Goal: Navigation & Orientation: Find specific page/section

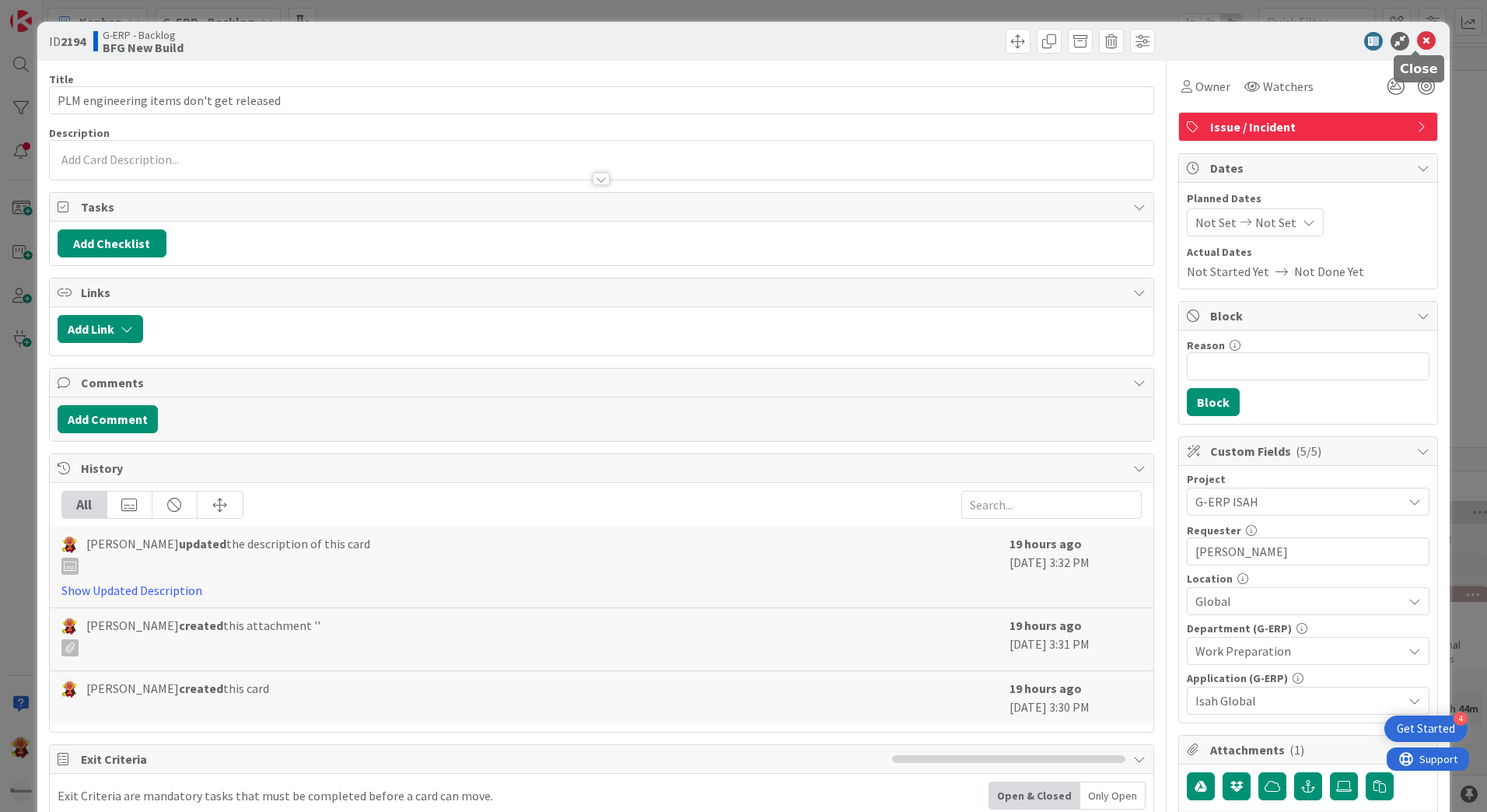
click at [1417, 37] on icon at bounding box center [1426, 41] width 19 height 19
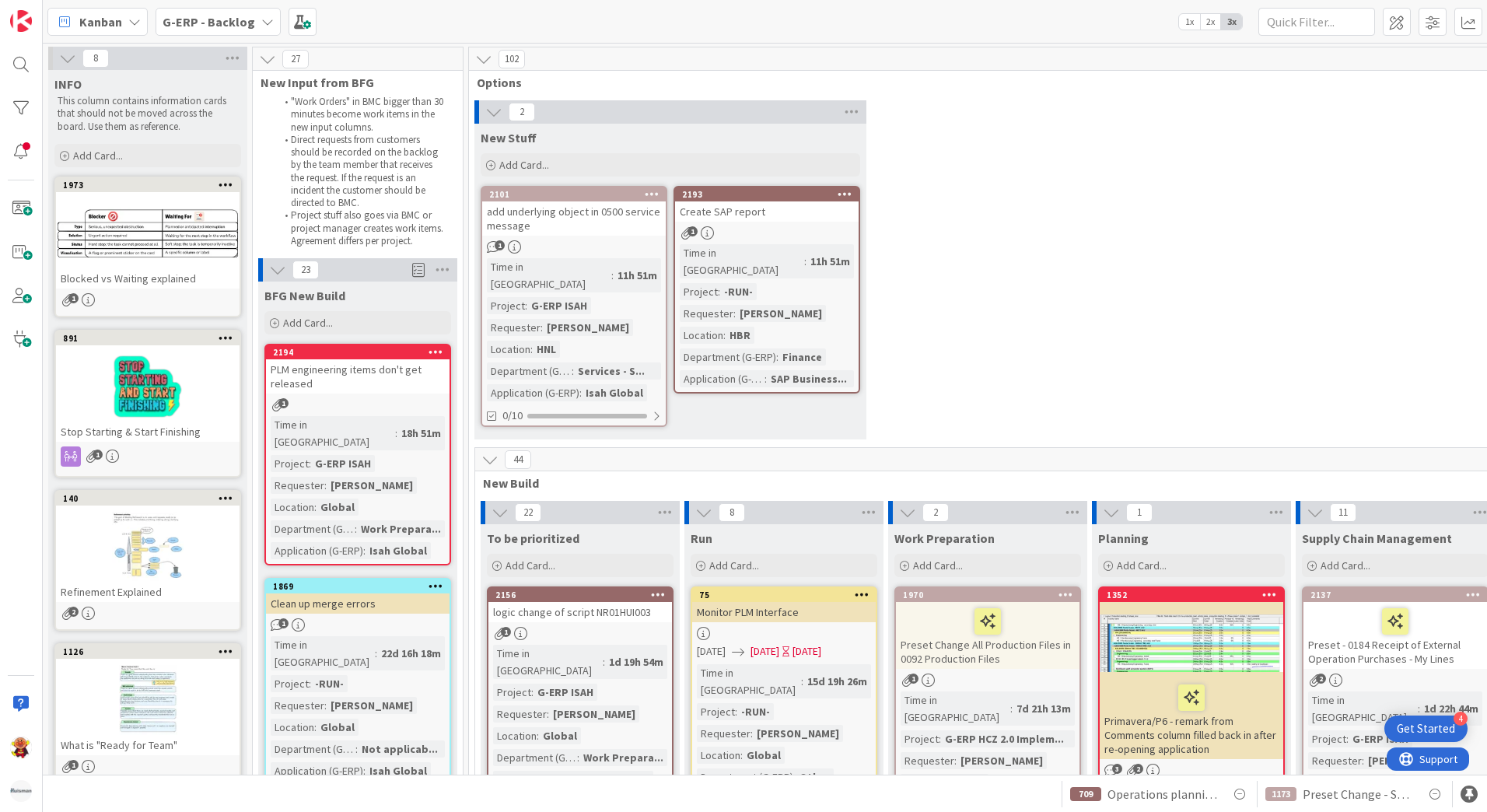
click at [219, 19] on b "G-ERP - Backlog" at bounding box center [209, 22] width 93 height 16
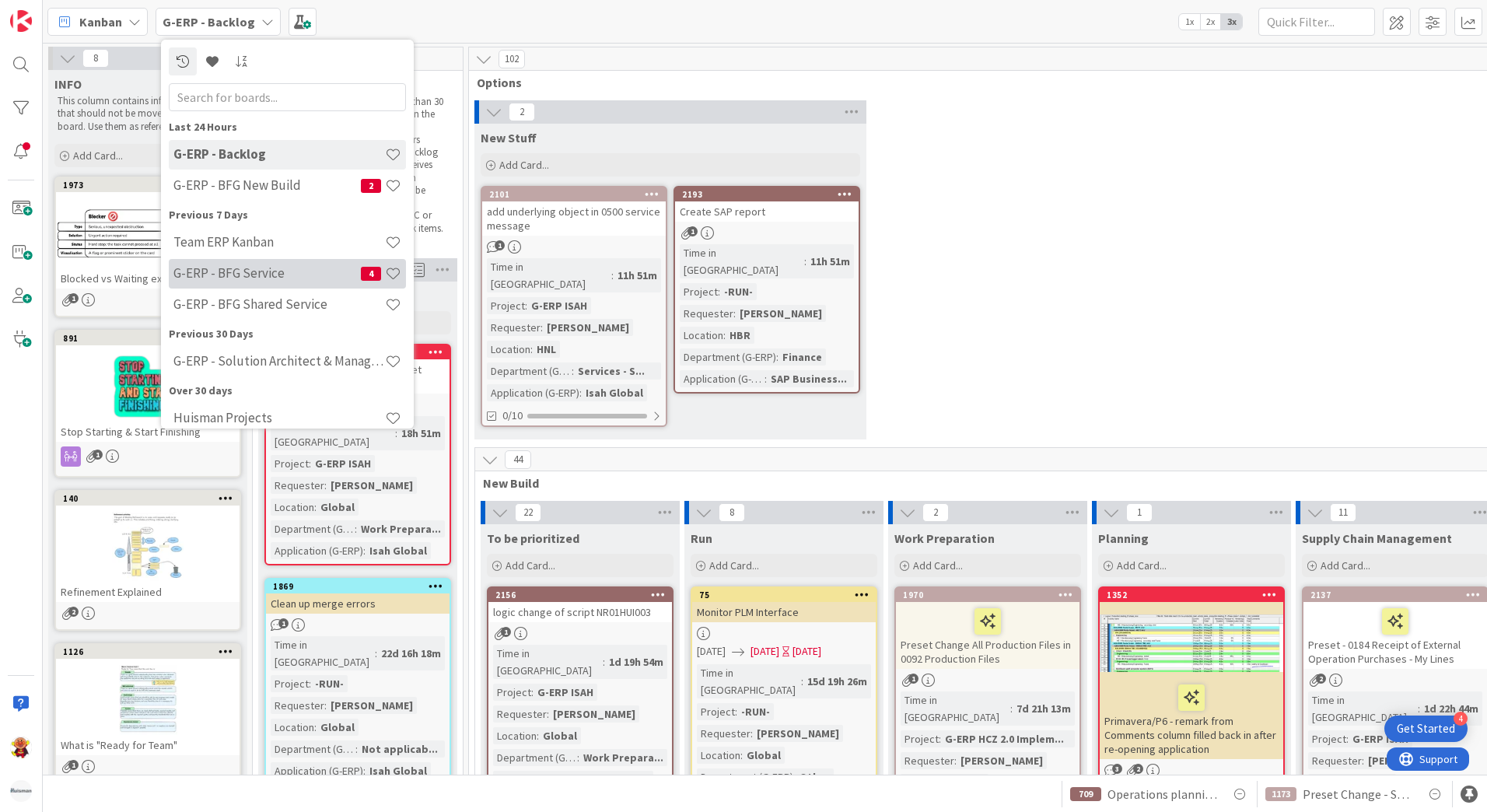
click at [278, 271] on h4 "G-ERP - BFG Service" at bounding box center [267, 273] width 188 height 16
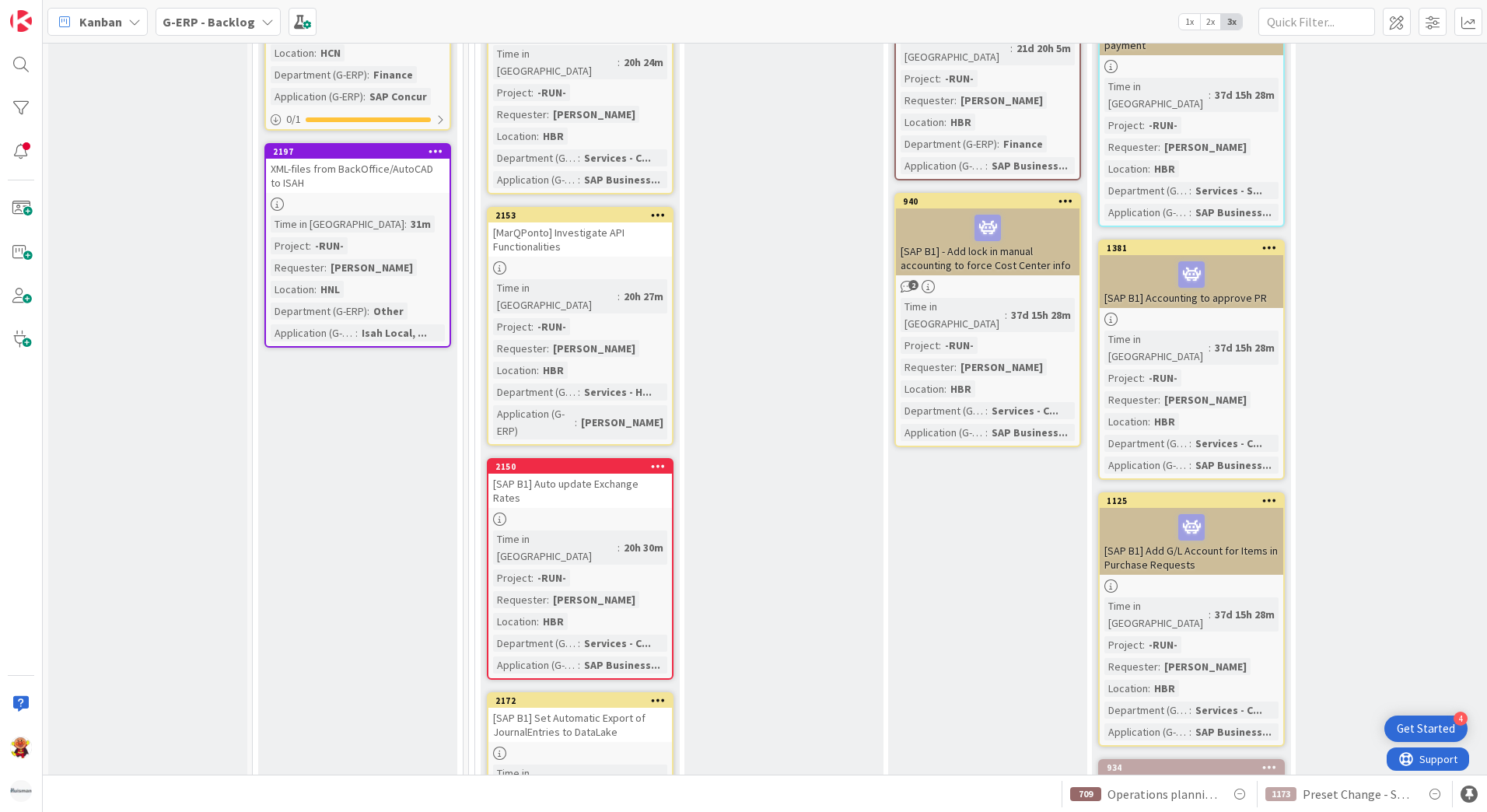
scroll to position [4043, 0]
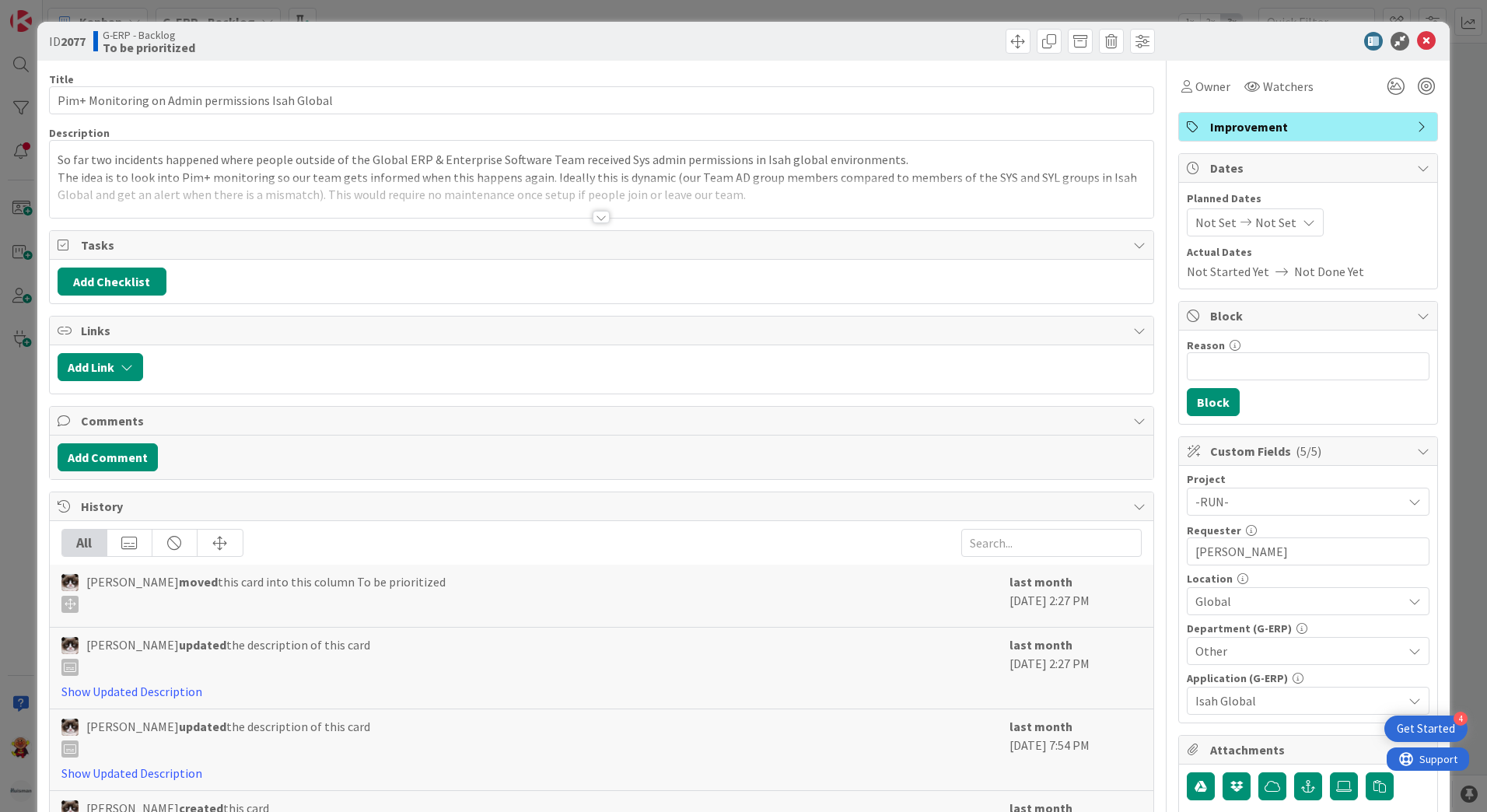
click at [593, 219] on div at bounding box center [601, 217] width 17 height 12
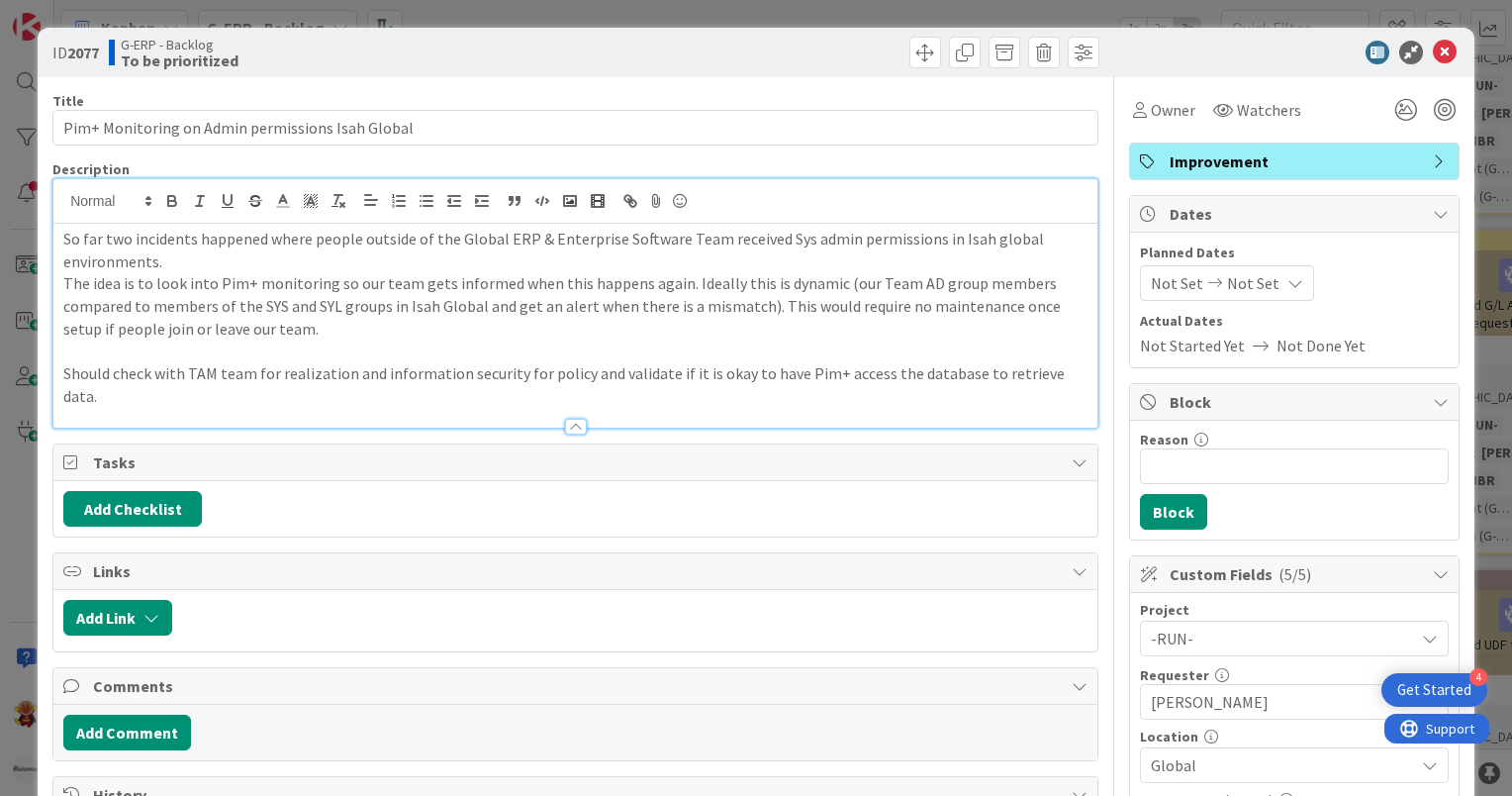
scroll to position [5146, 0]
